Goal: Information Seeking & Learning: Learn about a topic

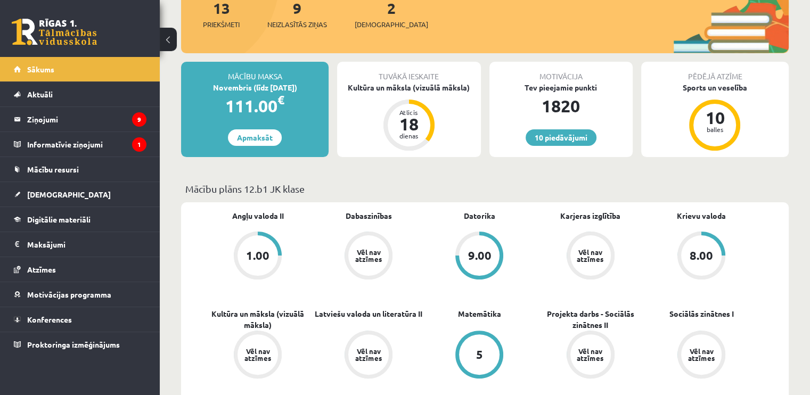
scroll to position [266, 0]
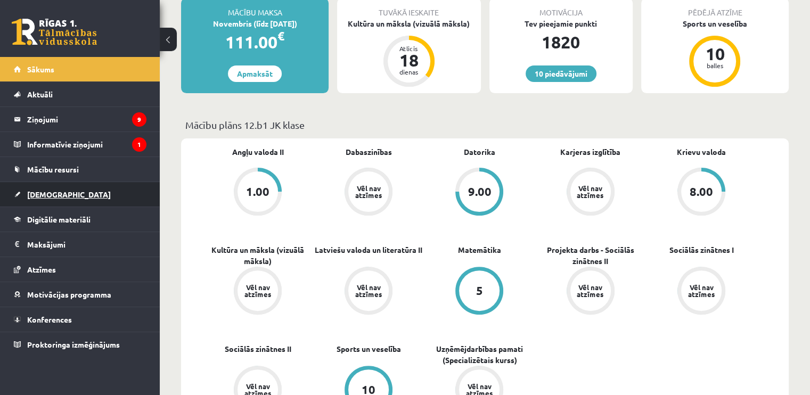
click at [143, 194] on link "[DEMOGRAPHIC_DATA]" at bounding box center [80, 194] width 133 height 25
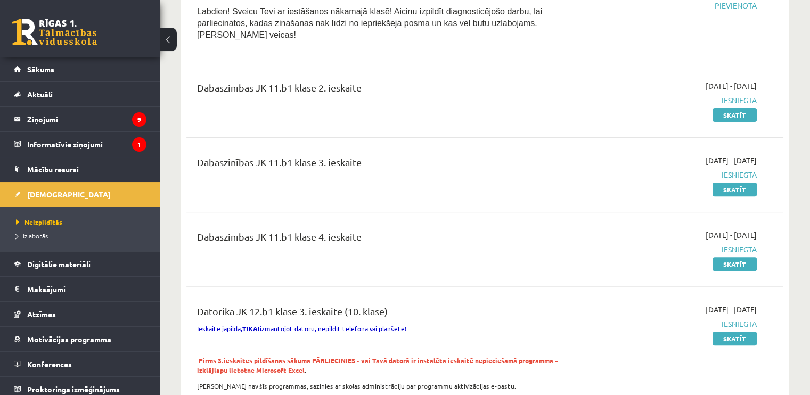
scroll to position [266, 0]
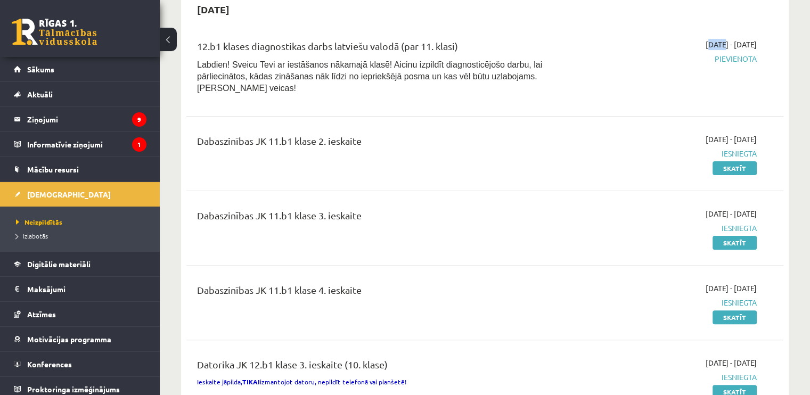
drag, startPoint x: 691, startPoint y: 48, endPoint x: 754, endPoint y: 34, distance: 65.0
click at [754, 34] on div "12.b1 klases diagnostikas darbs latviešu valodā (par 11. klasi) Labdien! Sveicu…" at bounding box center [484, 69] width 597 height 82
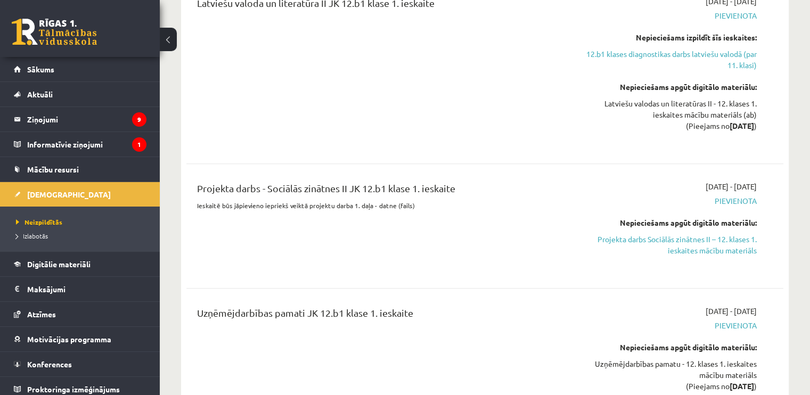
scroll to position [799, 0]
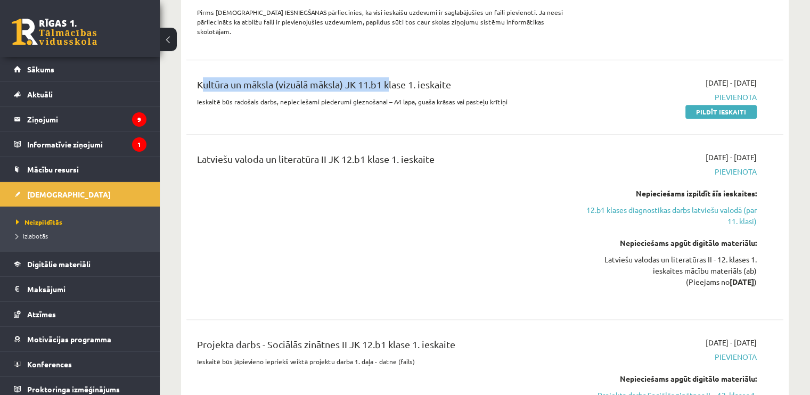
drag, startPoint x: 195, startPoint y: 66, endPoint x: 386, endPoint y: 63, distance: 190.7
click at [386, 77] on div "Kultūra un māksla (vizuālā māksla) JK 11.b1 klase 1. ieskaite Ieskaitē būs rado…" at bounding box center [381, 97] width 384 height 40
click at [491, 77] on div "Kultūra un māksla (vizuālā māksla) JK 11.b1 klase 1. ieskaite" at bounding box center [381, 87] width 368 height 20
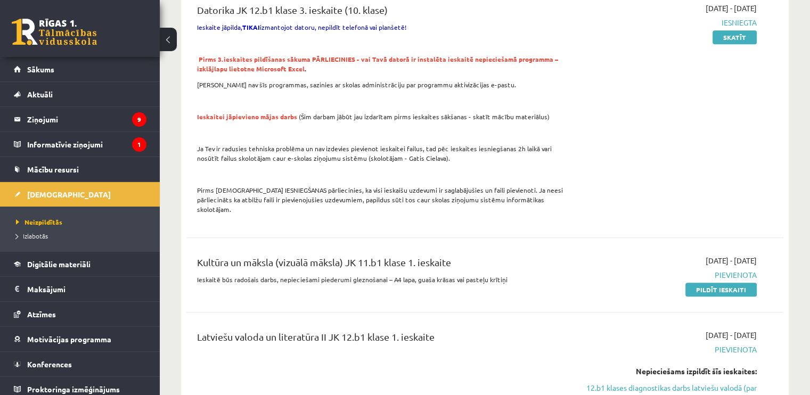
scroll to position [639, 0]
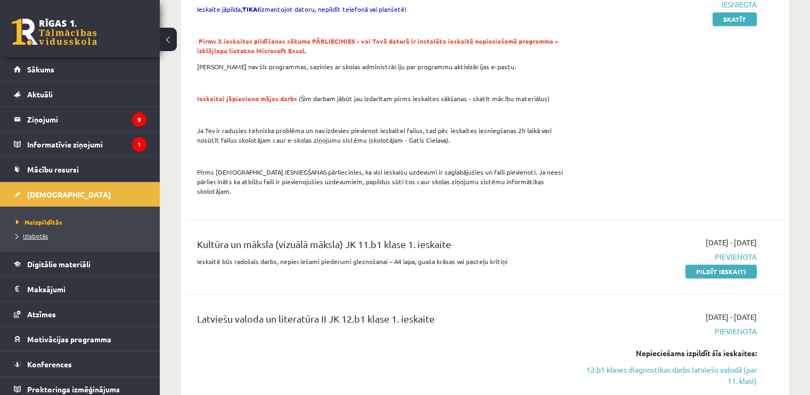
click at [34, 233] on span "Izlabotās" at bounding box center [32, 236] width 32 height 9
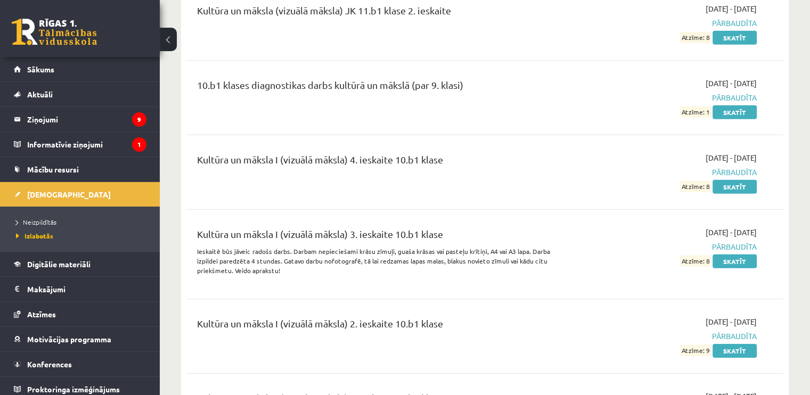
scroll to position [3249, 0]
click at [728, 254] on link "Skatīt" at bounding box center [735, 261] width 44 height 14
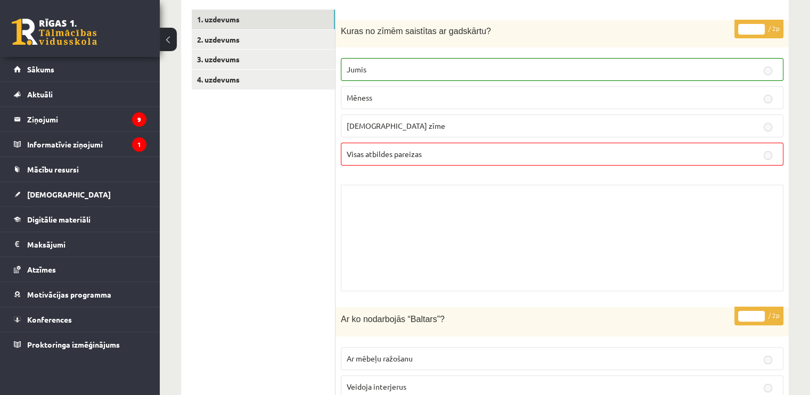
scroll to position [53, 0]
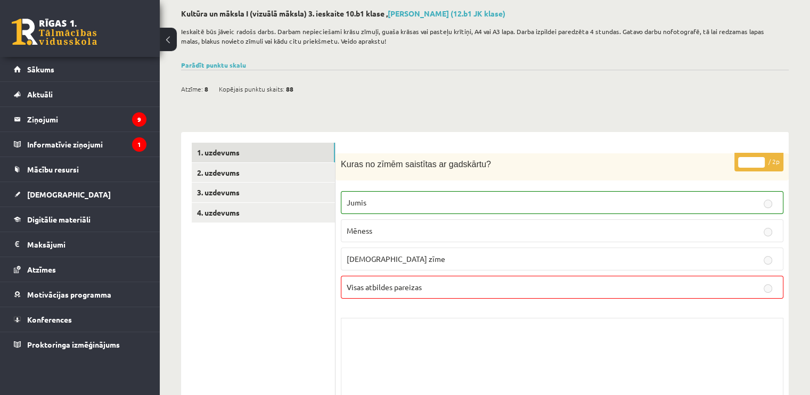
click at [234, 213] on link "4. uzdevums" at bounding box center [263, 213] width 143 height 20
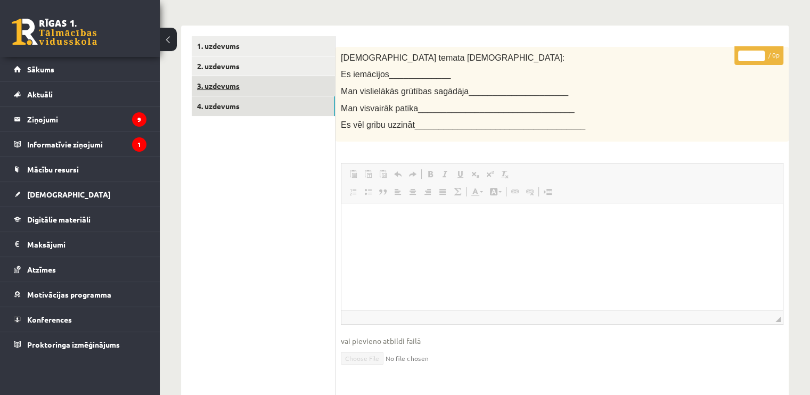
scroll to position [0, 0]
click at [233, 83] on link "3. uzdevums" at bounding box center [263, 86] width 143 height 20
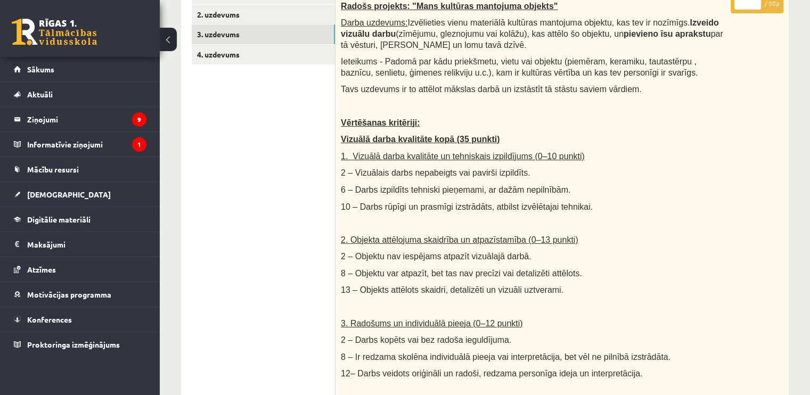
scroll to position [95, 0]
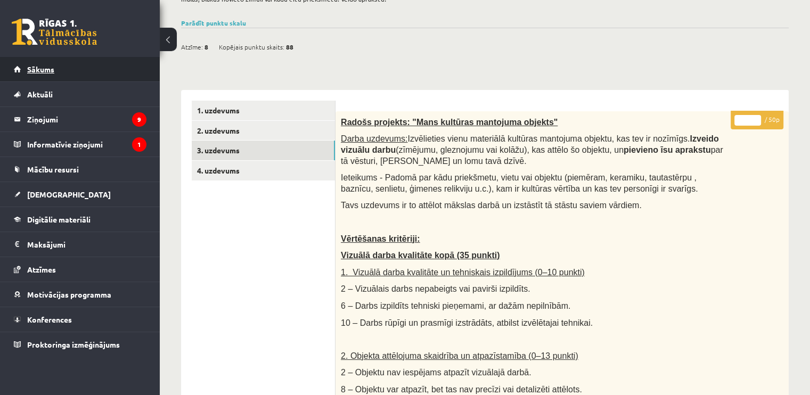
click at [44, 76] on link "Sākums" at bounding box center [80, 69] width 133 height 25
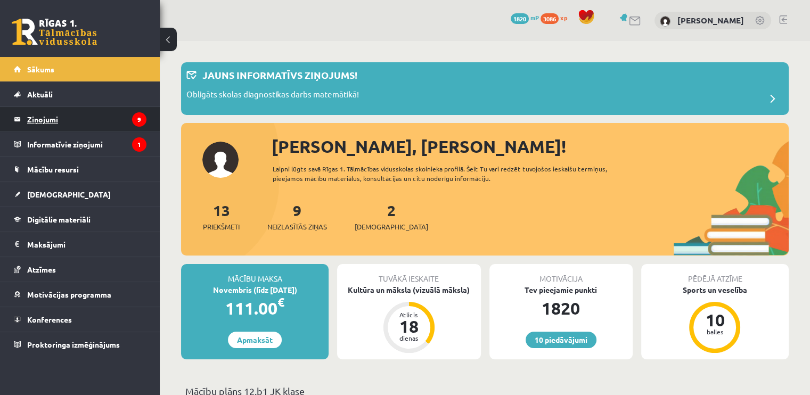
click at [103, 113] on legend "Ziņojumi 9" at bounding box center [86, 119] width 119 height 25
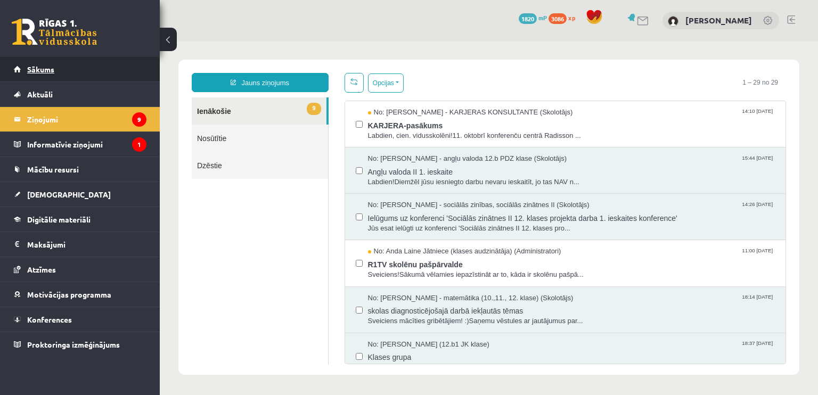
click at [87, 76] on link "Sākums" at bounding box center [80, 69] width 133 height 25
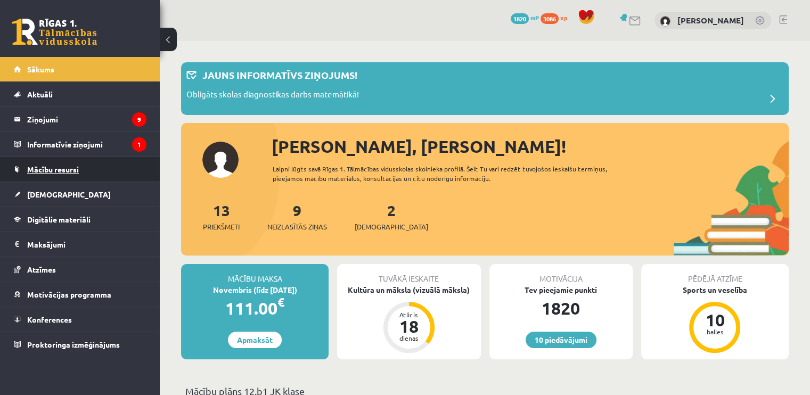
click at [53, 175] on link "Mācību resursi" at bounding box center [80, 169] width 133 height 25
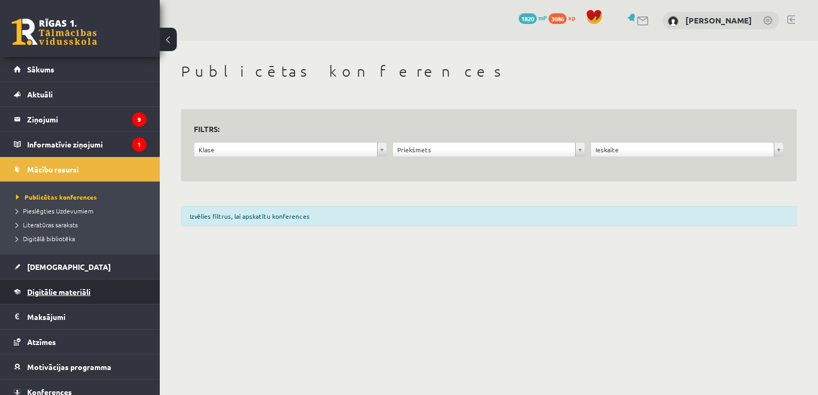
click at [53, 285] on link "Digitālie materiāli" at bounding box center [80, 292] width 133 height 25
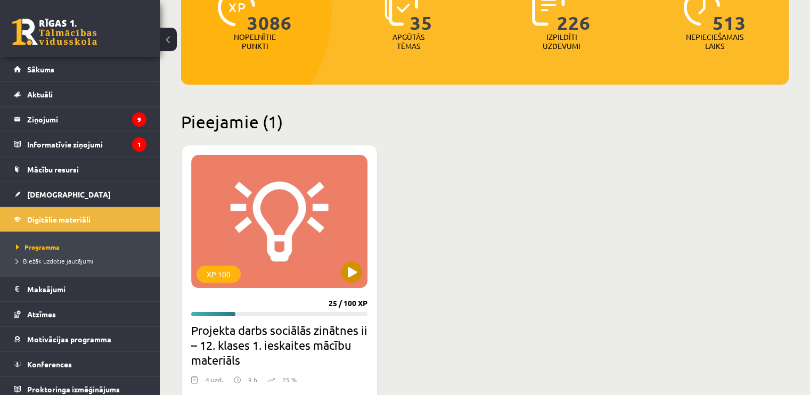
scroll to position [160, 0]
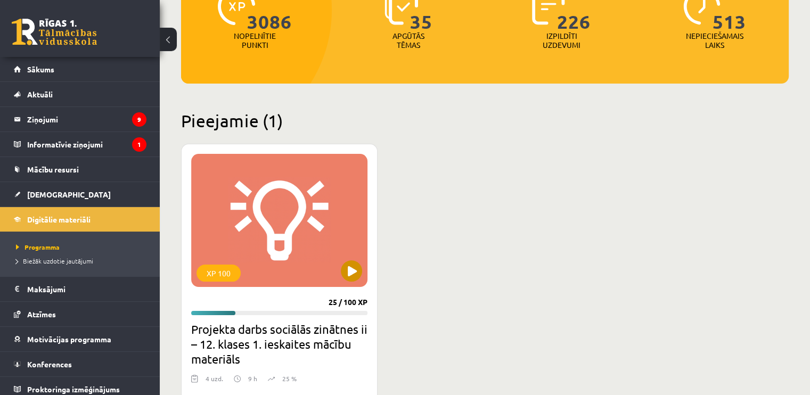
click at [292, 250] on div "XP 100" at bounding box center [279, 220] width 176 height 133
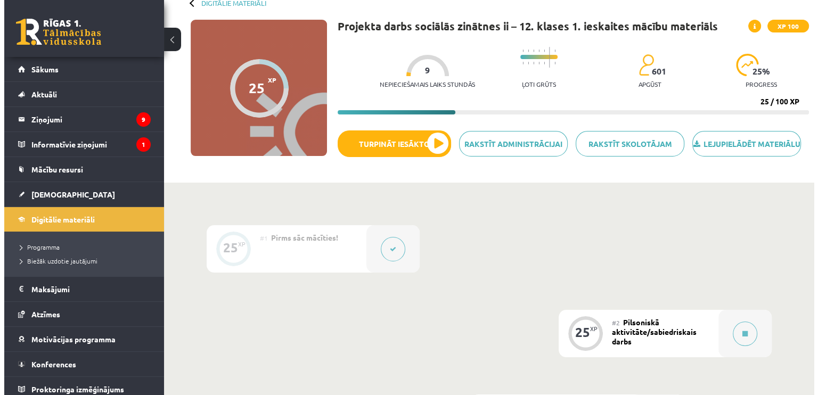
scroll to position [160, 0]
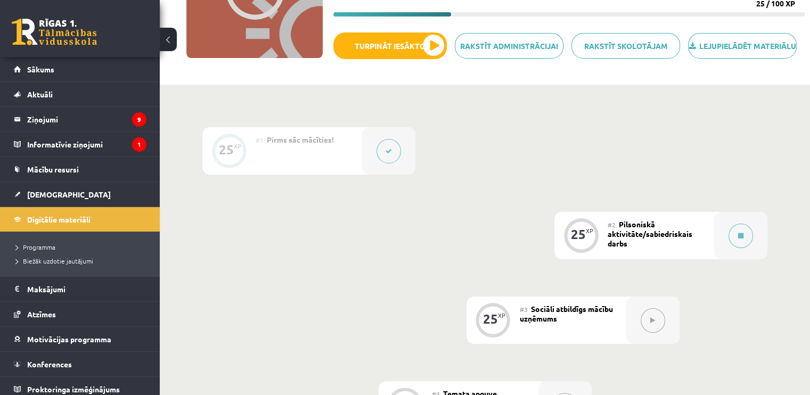
click at [383, 159] on button at bounding box center [389, 151] width 25 height 25
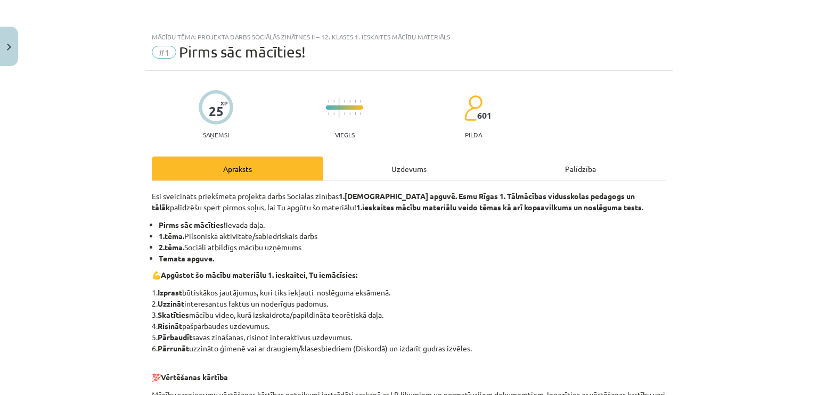
click at [386, 175] on div "Uzdevums" at bounding box center [409, 169] width 172 height 24
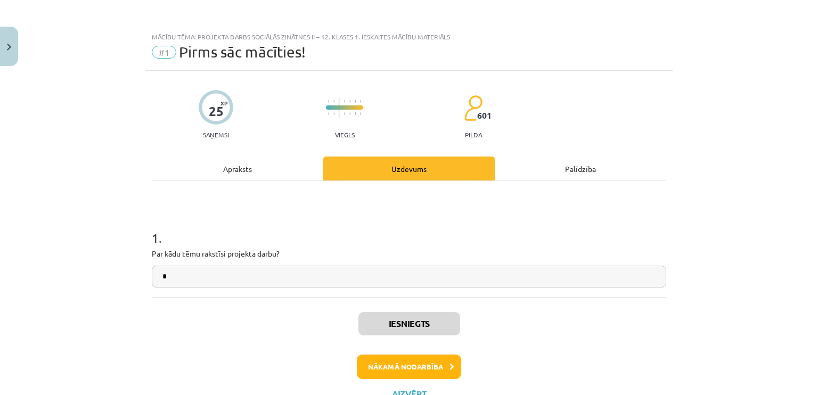
scroll to position [27, 0]
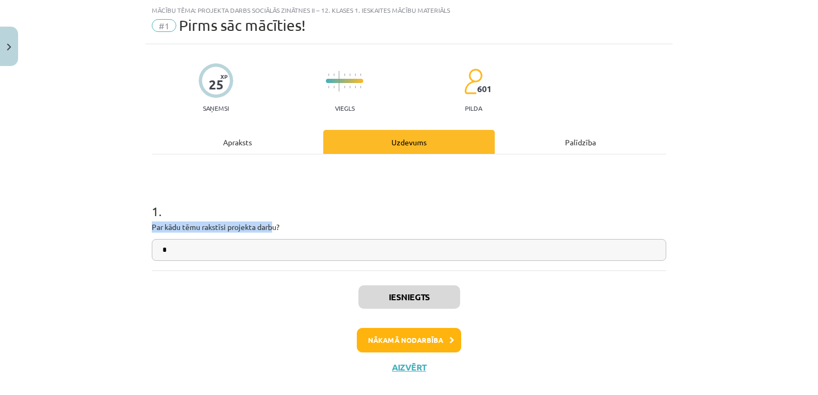
drag, startPoint x: 153, startPoint y: 227, endPoint x: 268, endPoint y: 230, distance: 115.1
click at [268, 230] on div "25 XP Saņemsi Viegls 601 pilda Apraksts Uzdevums Palīdzība 1 . Par kādu tēmu ra…" at bounding box center [408, 214] width 527 height 341
click at [216, 134] on div "Apraksts" at bounding box center [238, 142] width 172 height 24
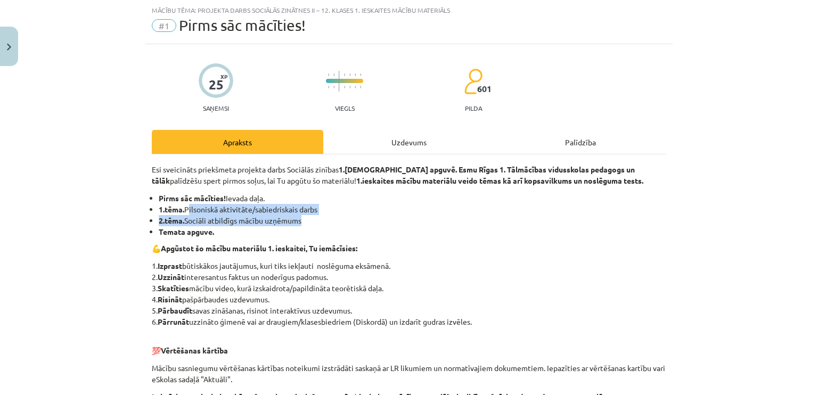
drag, startPoint x: 183, startPoint y: 207, endPoint x: 316, endPoint y: 220, distance: 133.3
click at [316, 220] on ul "Pirms sāc mācīties! Ievada daļa. 1.tēma. Pilsoniskā aktivitāte/sabiedriskais da…" at bounding box center [409, 215] width 515 height 45
click at [316, 220] on li "2.tēma. Sociāli atbildīgs mācību uzņēmums" at bounding box center [413, 220] width 508 height 11
drag, startPoint x: 316, startPoint y: 220, endPoint x: 156, endPoint y: 208, distance: 160.8
click at [156, 208] on ul "Pirms sāc mācīties! Ievada daļa. 1.tēma. Pilsoniskā aktivitāte/sabiedriskais da…" at bounding box center [409, 215] width 515 height 45
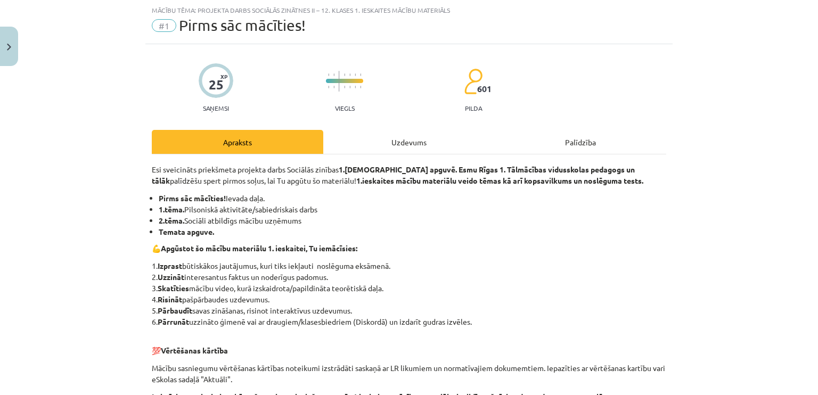
click at [395, 147] on div "Uzdevums" at bounding box center [409, 142] width 172 height 24
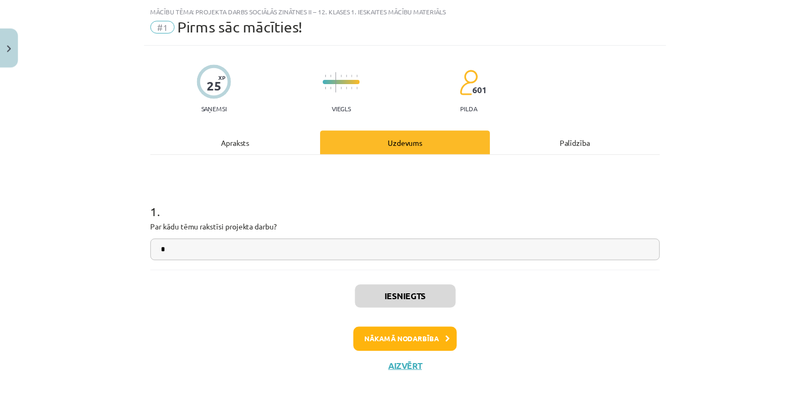
scroll to position [43, 0]
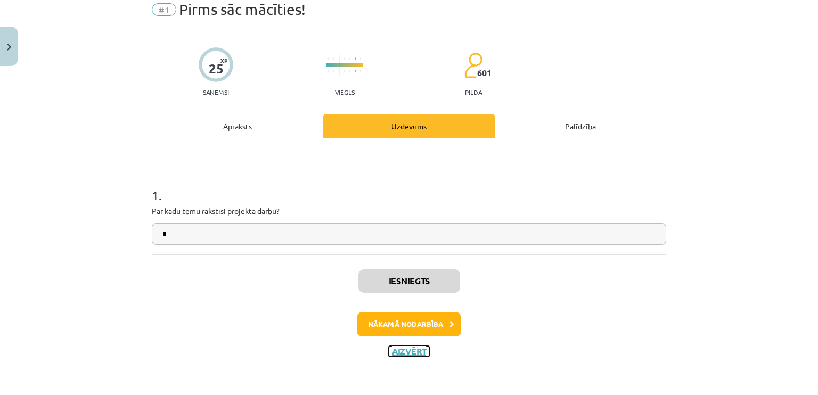
click at [408, 351] on button "Aizvērt" at bounding box center [409, 351] width 40 height 11
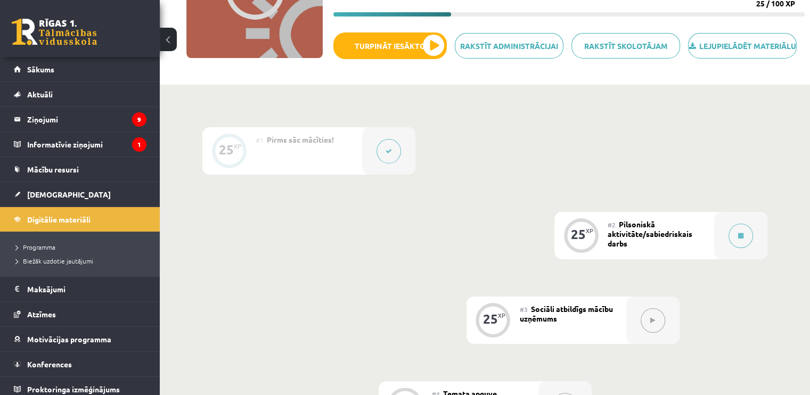
click at [408, 351] on div "25 XP #1 Pirms sāc mācīties! 25 XP #2 Pilsoniskā aktivitāte/sabiedriskais darbs…" at bounding box center [484, 278] width 565 height 302
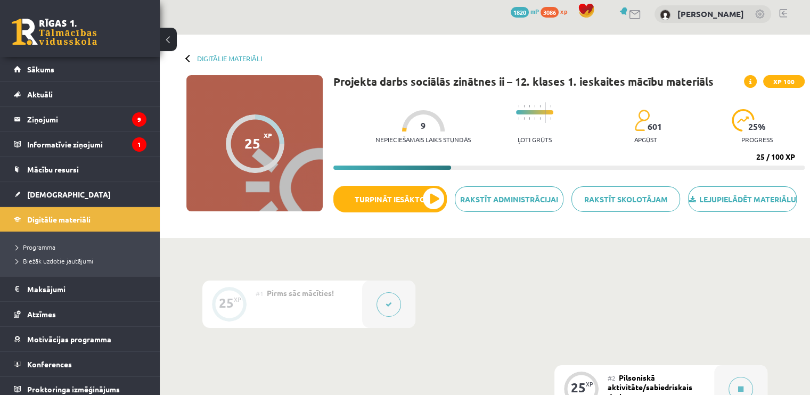
scroll to position [0, 0]
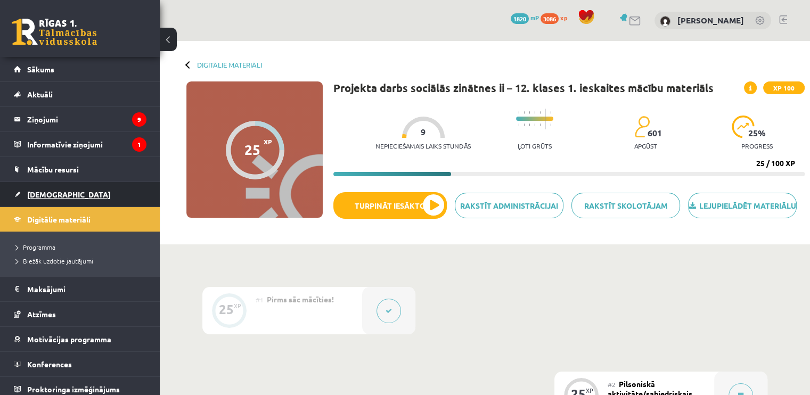
click at [55, 192] on span "[DEMOGRAPHIC_DATA]" at bounding box center [69, 195] width 84 height 10
